Goal: Book appointment/travel/reservation

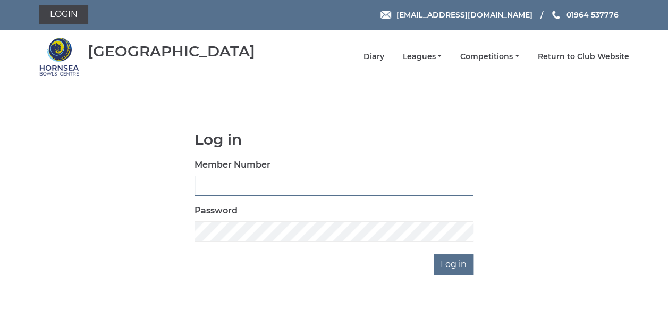
click at [234, 184] on input "Member Number" at bounding box center [334, 185] width 279 height 20
type input "0981"
click at [453, 262] on input "Log in" at bounding box center [454, 264] width 40 height 20
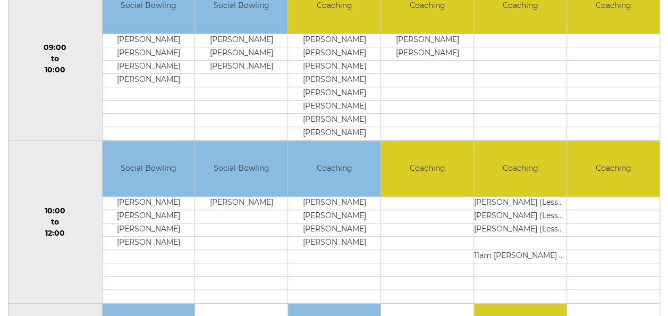
scroll to position [127, 0]
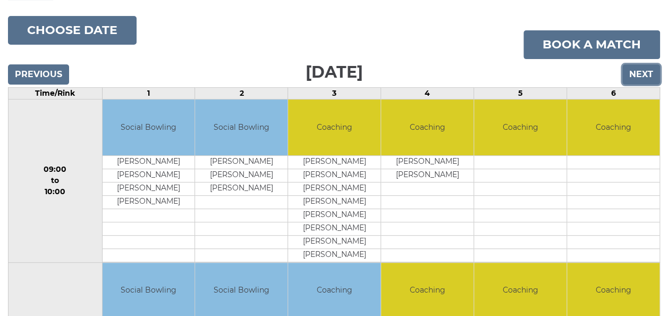
click at [646, 65] on input "Next" at bounding box center [641, 74] width 38 height 20
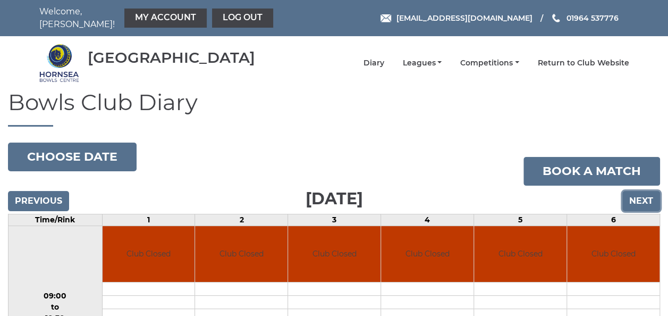
click at [647, 196] on input "Next" at bounding box center [641, 201] width 38 height 20
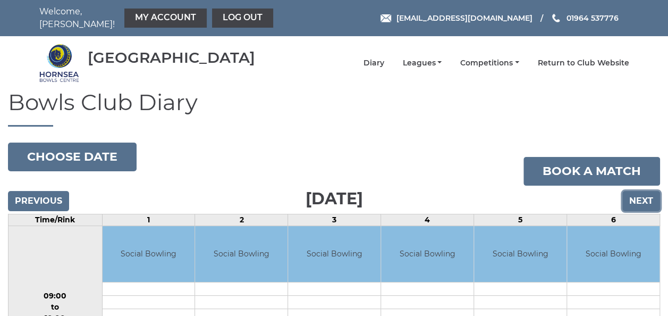
click at [647, 196] on input "Next" at bounding box center [641, 201] width 38 height 20
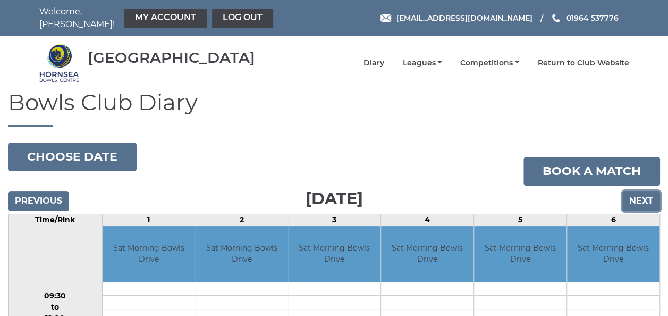
click at [647, 196] on input "Next" at bounding box center [641, 201] width 38 height 20
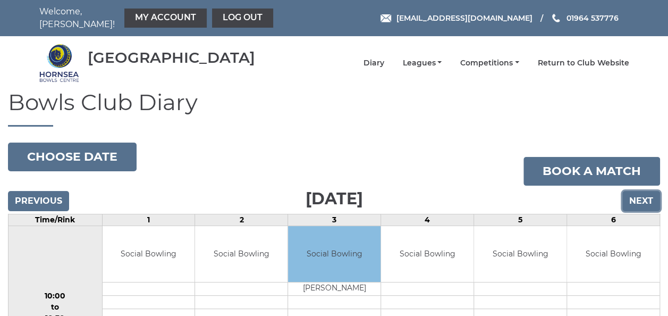
click at [647, 196] on input "Next" at bounding box center [641, 201] width 38 height 20
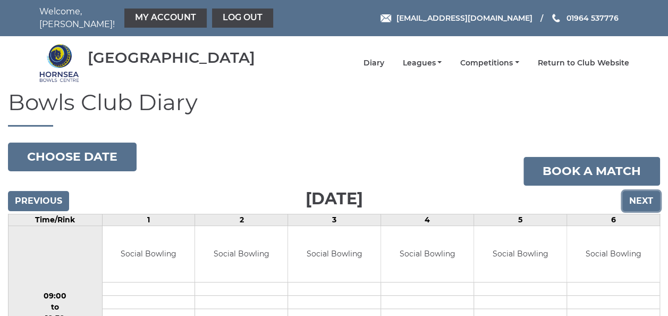
click at [642, 192] on input "Next" at bounding box center [641, 201] width 38 height 20
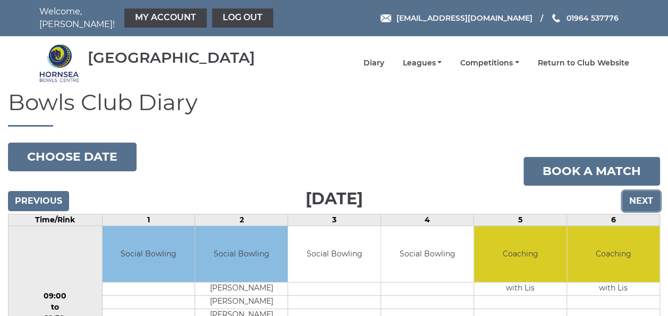
click at [645, 191] on input "Next" at bounding box center [641, 201] width 38 height 20
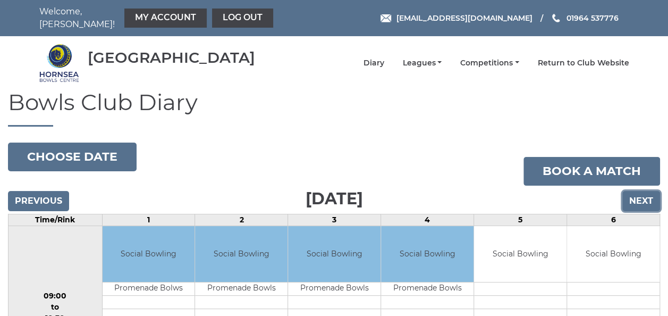
click at [645, 193] on input "Next" at bounding box center [641, 201] width 38 height 20
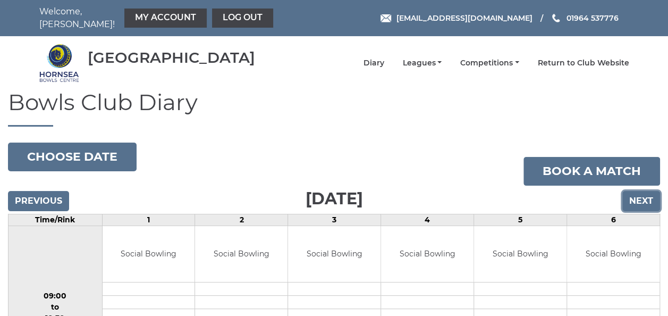
click at [639, 192] on input "Next" at bounding box center [641, 201] width 38 height 20
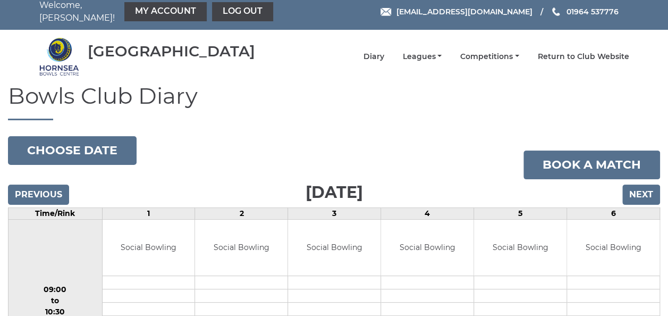
scroll to position [2, 0]
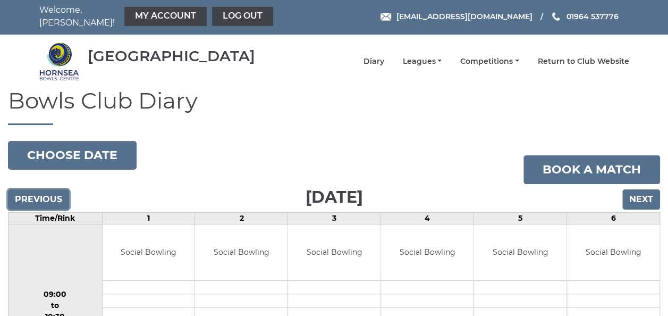
click at [52, 189] on input "Previous" at bounding box center [38, 199] width 61 height 20
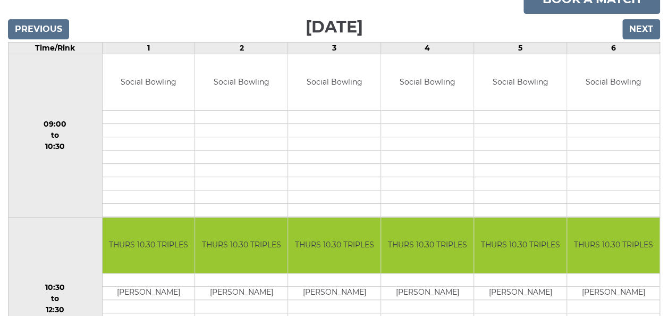
scroll to position [121, 0]
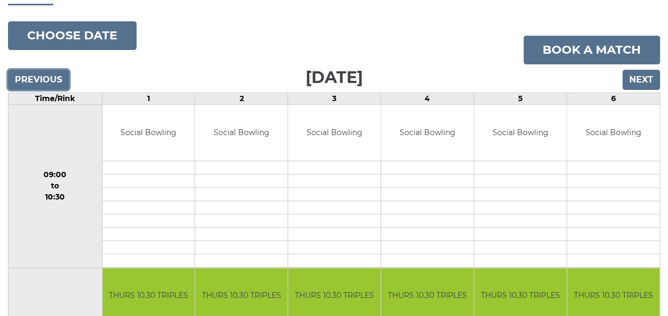
click at [44, 73] on input "Previous" at bounding box center [38, 80] width 61 height 20
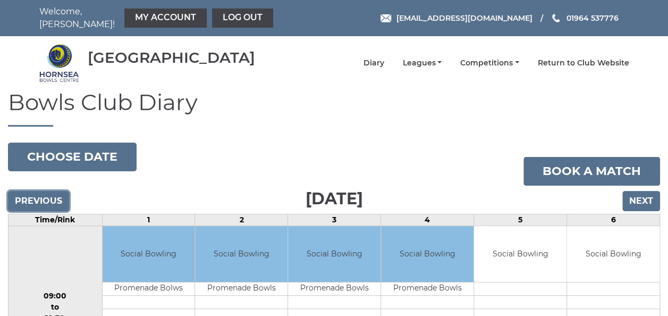
click at [41, 193] on input "Previous" at bounding box center [38, 201] width 61 height 20
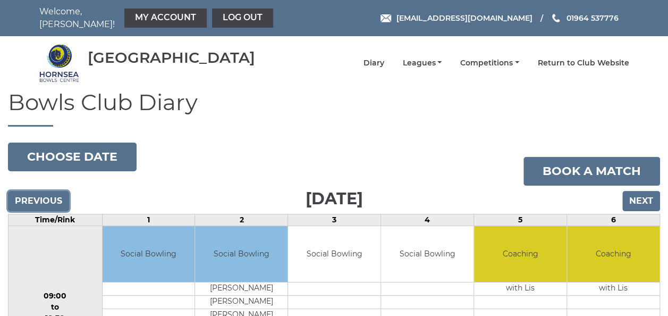
click at [41, 193] on input "Previous" at bounding box center [38, 201] width 61 height 20
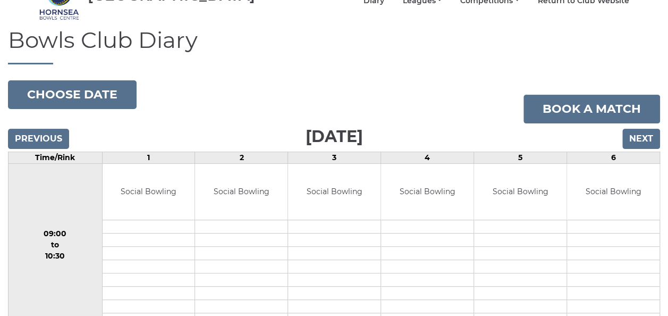
scroll to position [25, 0]
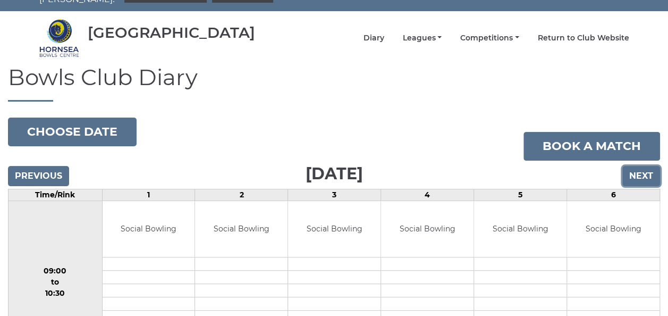
click at [637, 169] on input "Next" at bounding box center [641, 176] width 38 height 20
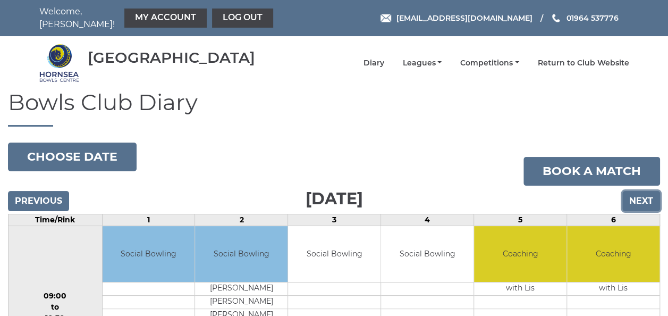
click at [643, 193] on input "Next" at bounding box center [641, 201] width 38 height 20
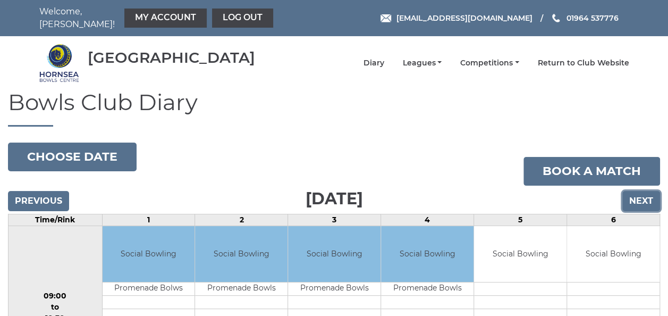
click at [643, 193] on input "Next" at bounding box center [641, 201] width 38 height 20
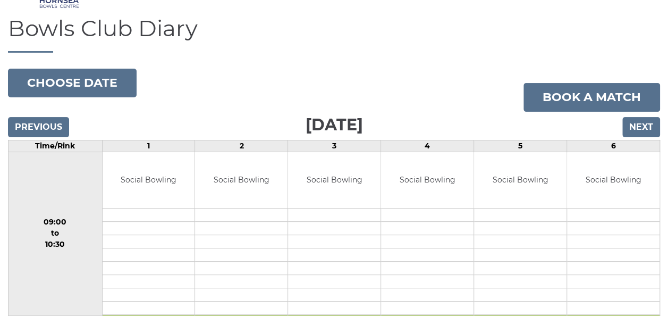
scroll to position [72, 0]
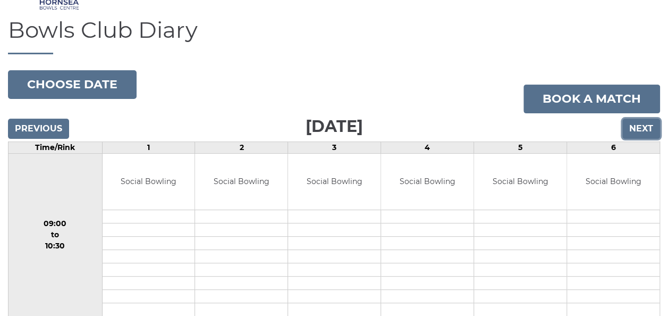
click at [646, 122] on input "Next" at bounding box center [641, 129] width 38 height 20
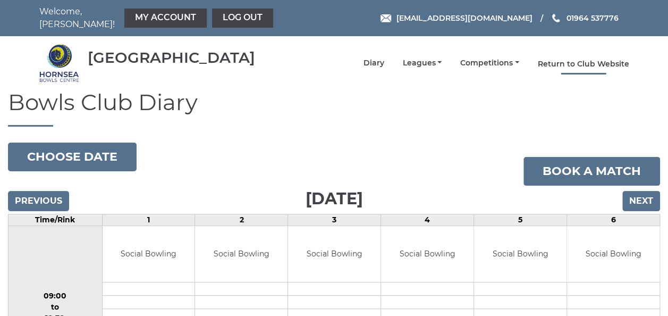
click at [603, 59] on link "Return to Club Website" at bounding box center [583, 64] width 91 height 10
